Goal: Navigation & Orientation: Find specific page/section

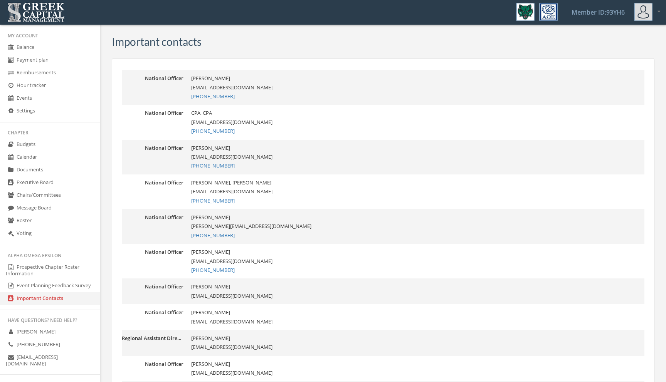
scroll to position [76, 0]
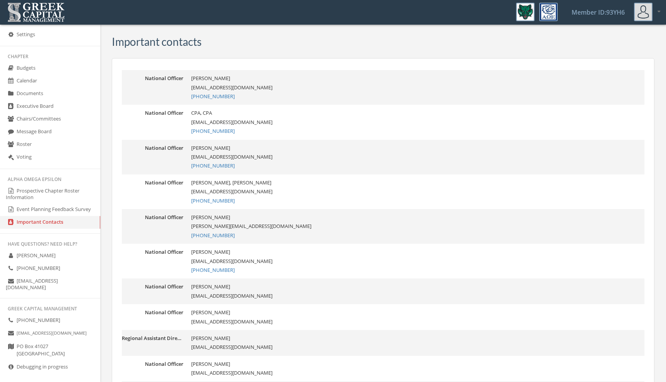
click at [40, 343] on span "[GEOGRAPHIC_DATA]" at bounding box center [41, 350] width 48 height 15
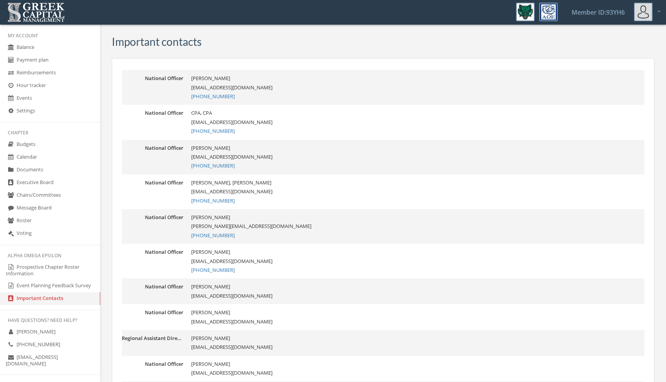
click at [35, 46] on link "Balance" at bounding box center [50, 47] width 100 height 13
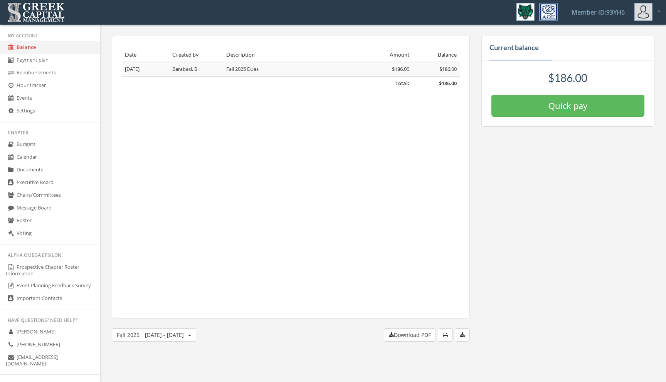
click at [35, 60] on link "Payment plan" at bounding box center [50, 60] width 100 height 13
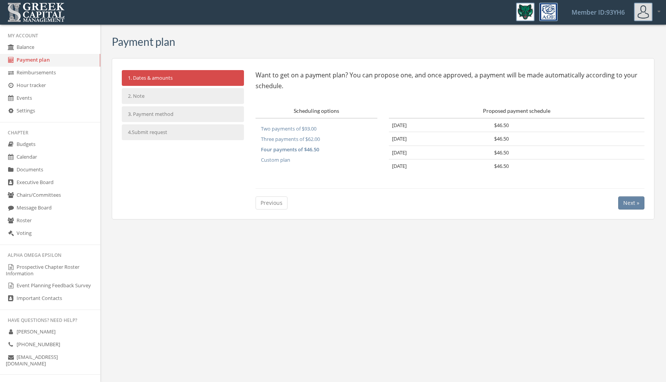
click at [33, 44] on link "Balance" at bounding box center [50, 47] width 100 height 13
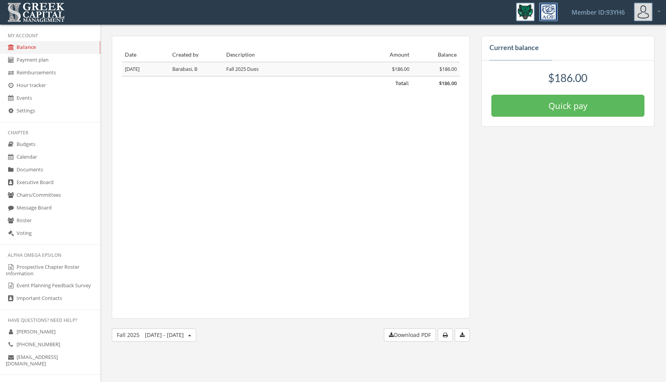
click at [29, 73] on link "Reimbursements" at bounding box center [50, 73] width 100 height 13
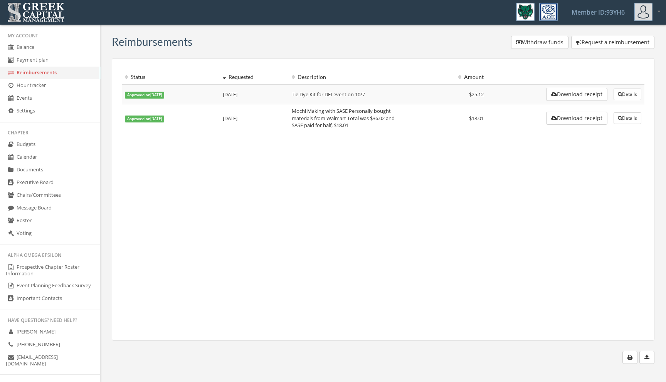
click at [647, 6] on img at bounding box center [643, 12] width 18 height 18
click at [630, 32] on link "My account" at bounding box center [634, 33] width 55 height 12
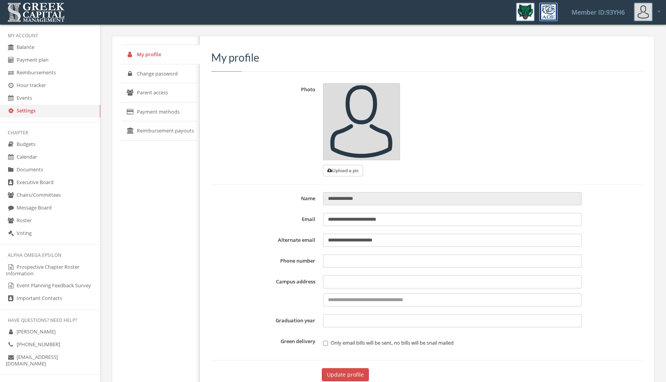
type input "**********"
click at [27, 156] on link "Calendar" at bounding box center [50, 157] width 100 height 13
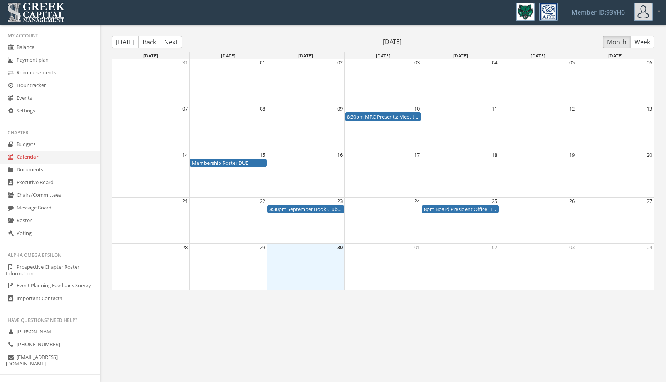
click at [396, 116] on div "8:30pm MRC Presents: Meet the Board of Directors" at bounding box center [383, 116] width 73 height 7
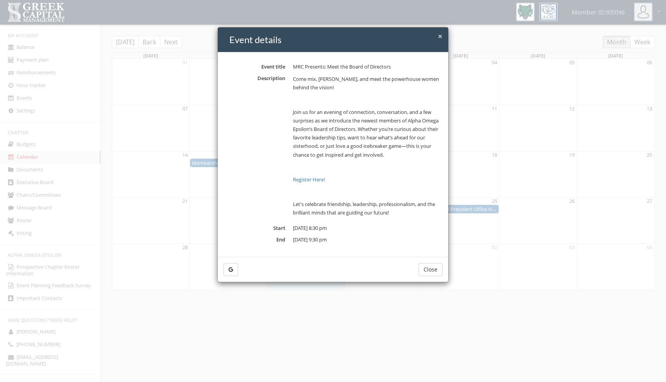
click at [437, 39] on h4 "Event details" at bounding box center [335, 39] width 213 height 13
click at [438, 37] on span "×" at bounding box center [440, 36] width 5 height 11
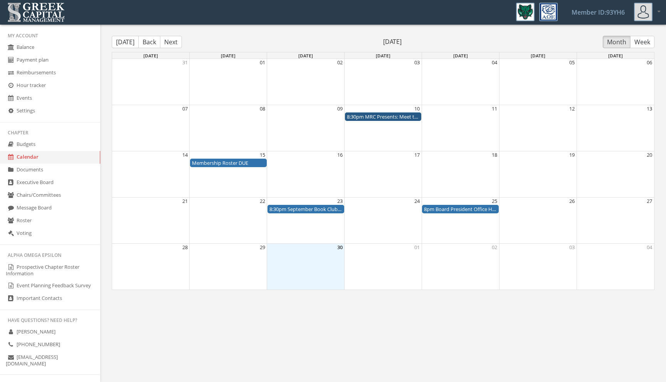
click at [151, 40] on button "Back" at bounding box center [149, 42] width 22 height 12
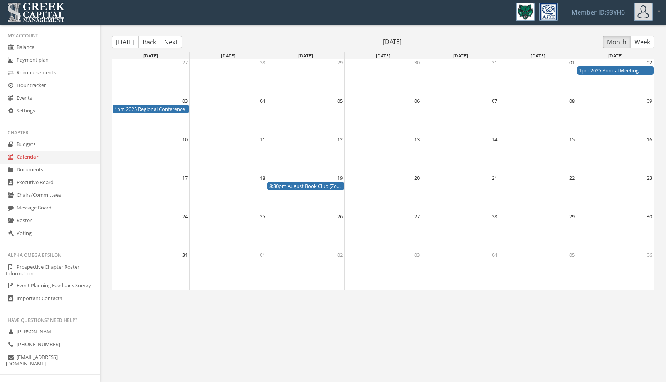
click at [171, 42] on button "Next" at bounding box center [171, 42] width 22 height 12
